Goal: Use online tool/utility: Utilize a website feature to perform a specific function

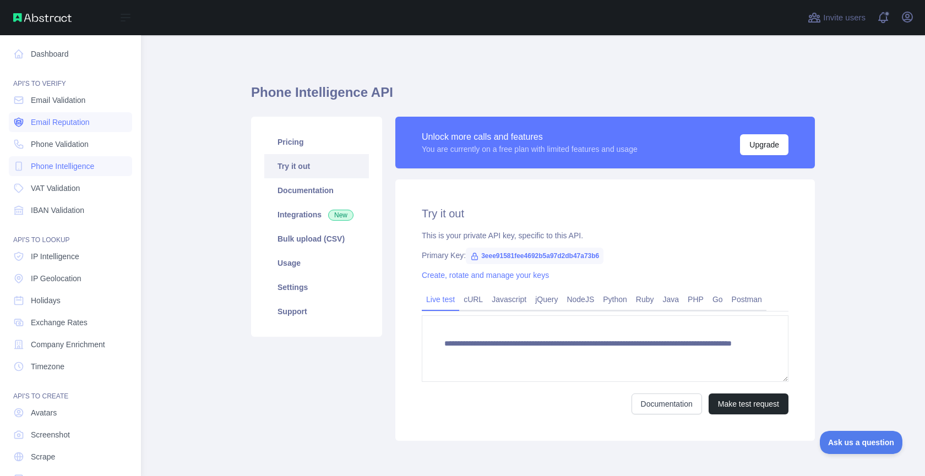
scroll to position [2, 0]
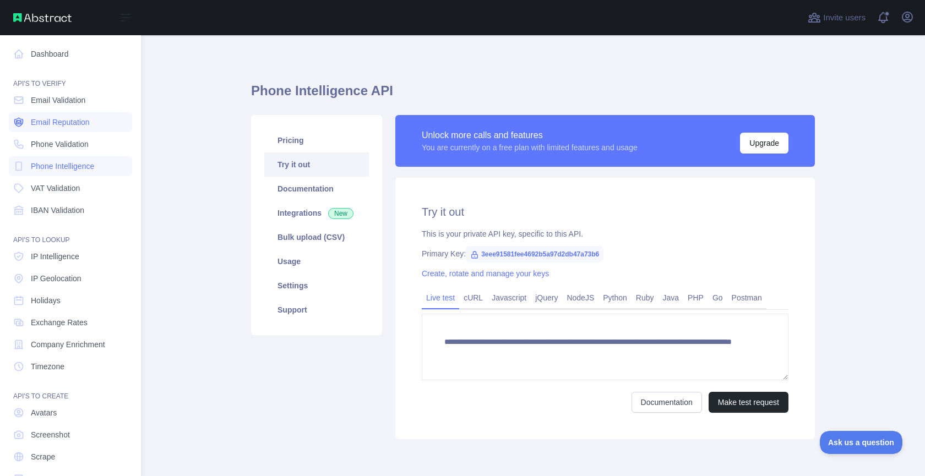
click at [39, 119] on span "Email Reputation" at bounding box center [60, 122] width 59 height 11
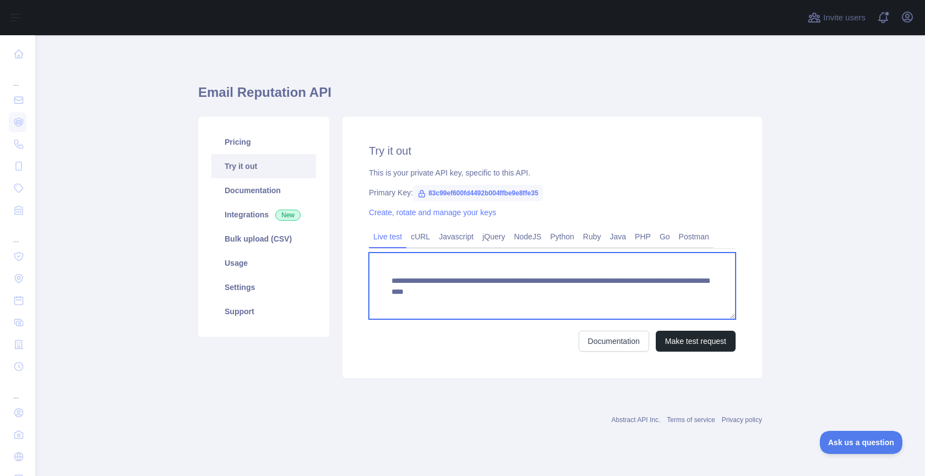
drag, startPoint x: 589, startPoint y: 294, endPoint x: 713, endPoint y: 295, distance: 123.8
click at [713, 295] on textarea "**********" at bounding box center [552, 286] width 367 height 67
paste textarea
type textarea "**********"
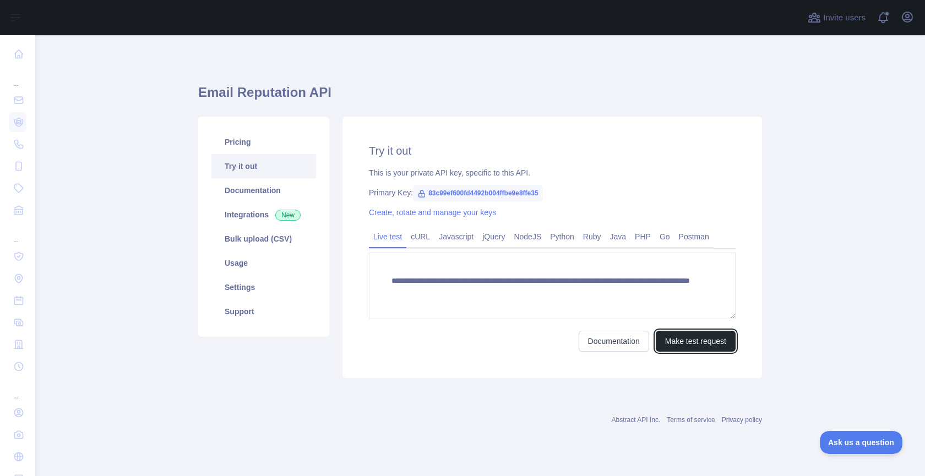
drag, startPoint x: 703, startPoint y: 340, endPoint x: 637, endPoint y: 270, distance: 96.1
click at [703, 340] on button "Make test request" at bounding box center [695, 341] width 80 height 21
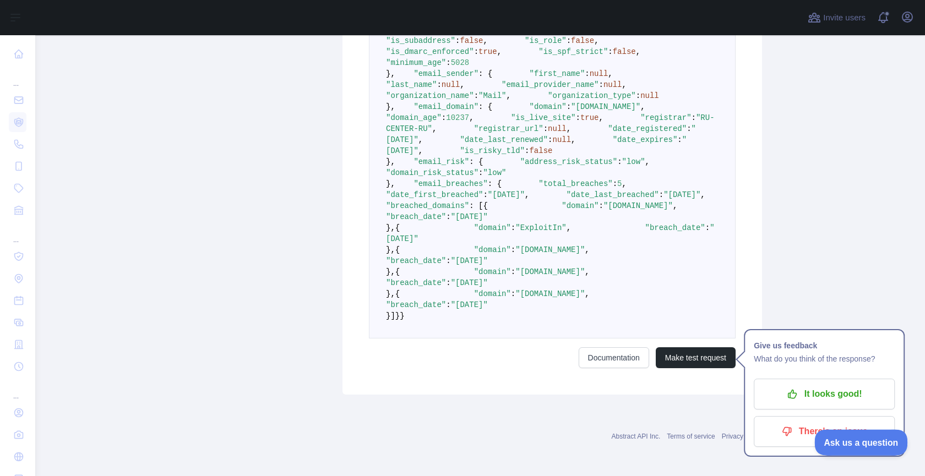
scroll to position [701, 0]
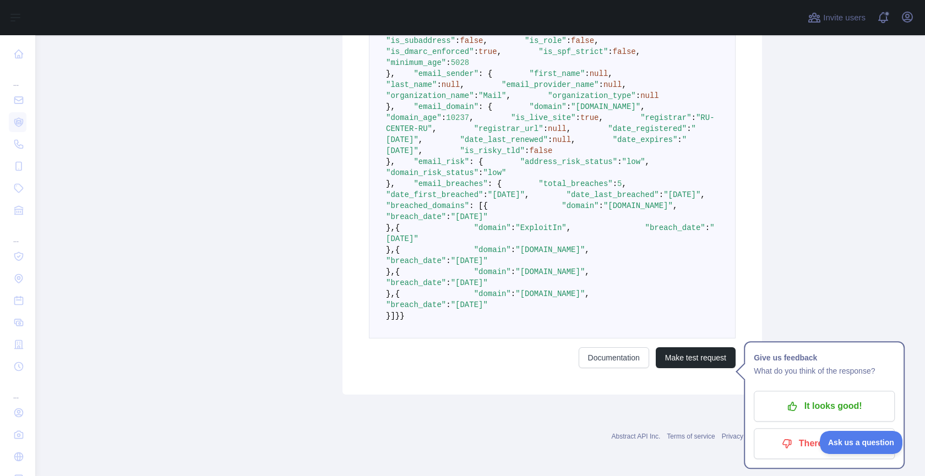
drag, startPoint x: 403, startPoint y: 153, endPoint x: 433, endPoint y: 438, distance: 286.6
click at [433, 338] on pre "{ "email_address" : "[EMAIL_ADDRESS][DOMAIN_NAME]" , "email_deliverability" : {…" at bounding box center [552, 134] width 367 height 408
copy code ""email_breaches" : { "total_breaches" : 5 , "date_first_breached" : "[DATE]" , …"
